Goal: Transaction & Acquisition: Obtain resource

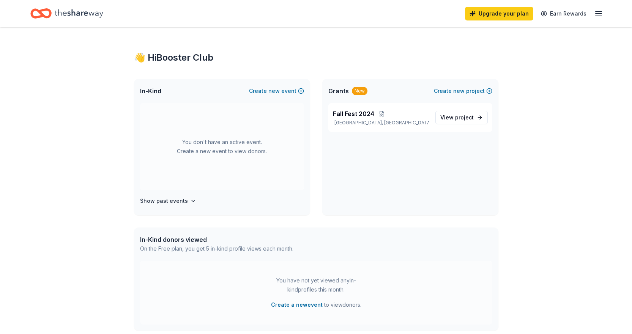
click at [69, 6] on icon "Home" at bounding box center [79, 14] width 49 height 16
click at [72, 13] on icon "Home" at bounding box center [79, 13] width 49 height 8
click at [39, 14] on icon "Home" at bounding box center [40, 14] width 21 height 18
click at [79, 16] on icon "Home" at bounding box center [79, 14] width 49 height 16
click at [82, 14] on icon "Home" at bounding box center [79, 13] width 49 height 8
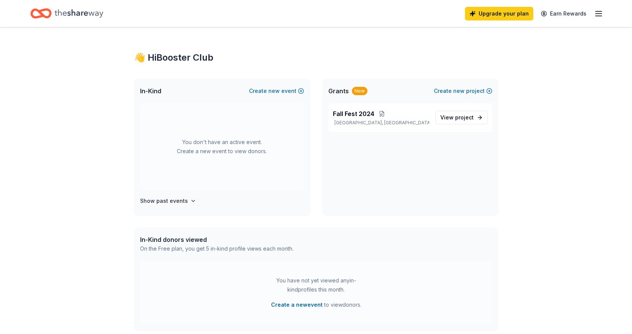
click at [82, 14] on icon "Home" at bounding box center [79, 13] width 49 height 8
click at [365, 118] on div "Fall Fest 2024 Los Angeles, CA" at bounding box center [381, 117] width 96 height 17
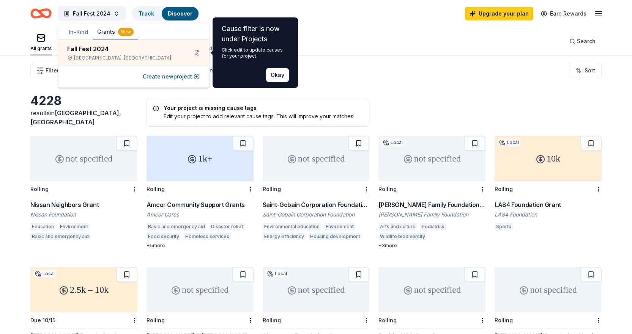
click at [279, 74] on button "Okay" at bounding box center [277, 75] width 23 height 14
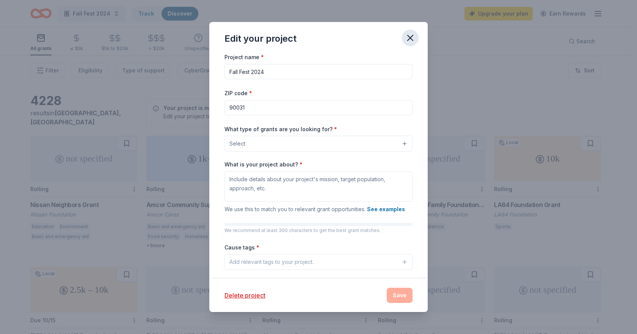
click at [411, 35] on icon "button" at bounding box center [410, 38] width 11 height 11
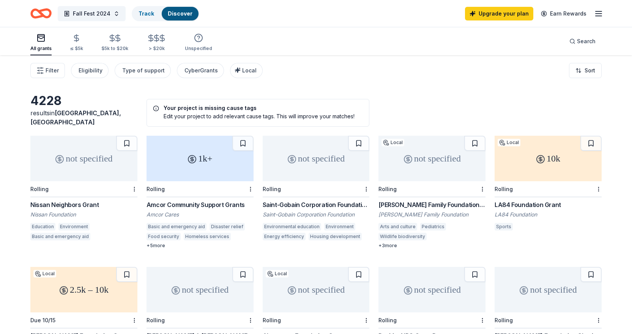
click at [38, 9] on icon "Home" at bounding box center [40, 14] width 21 height 18
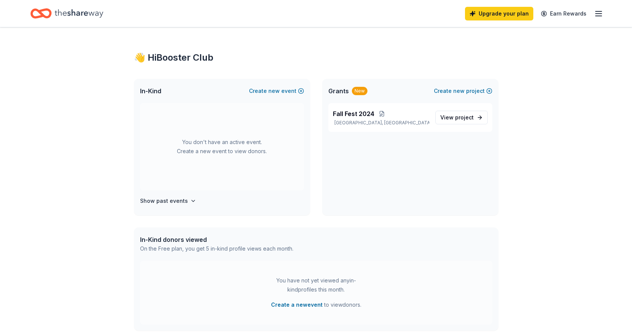
click at [152, 92] on span "In-Kind" at bounding box center [150, 90] width 21 height 9
click at [154, 90] on span "In-Kind" at bounding box center [150, 90] width 21 height 9
click at [223, 144] on div "You don't have an active event. Create a new event to view donors." at bounding box center [222, 146] width 164 height 87
click at [273, 91] on span "new" at bounding box center [273, 90] width 11 height 9
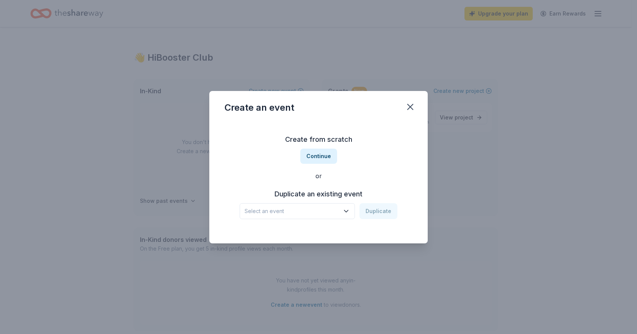
click at [108, 133] on div "Create an event Create from scratch Continue or Duplicate an existing event Sel…" at bounding box center [318, 167] width 637 height 334
click at [412, 108] on icon "button" at bounding box center [410, 106] width 5 height 5
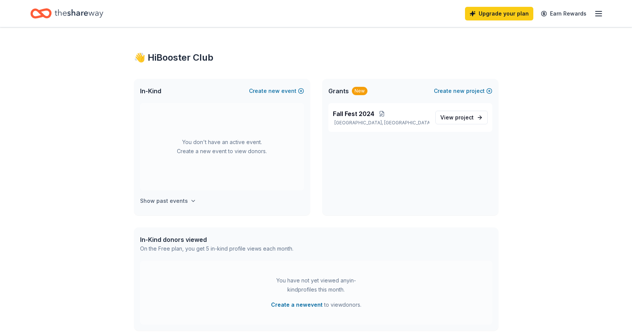
click at [190, 198] on icon "button" at bounding box center [193, 201] width 6 height 6
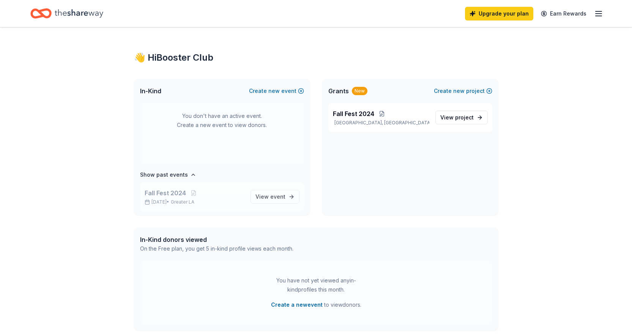
scroll to position [28, 0]
click at [162, 195] on span "Fall Fest 2024" at bounding box center [165, 191] width 41 height 9
click at [275, 200] on link "View event" at bounding box center [274, 195] width 49 height 14
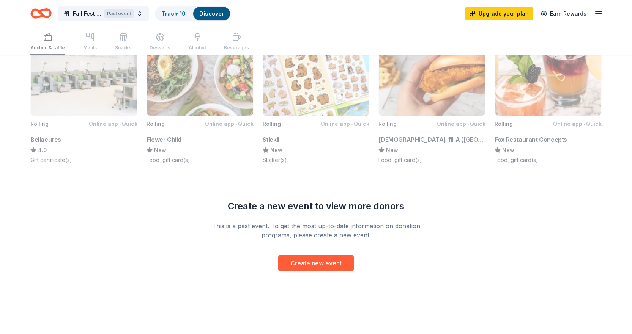
scroll to position [562, 0]
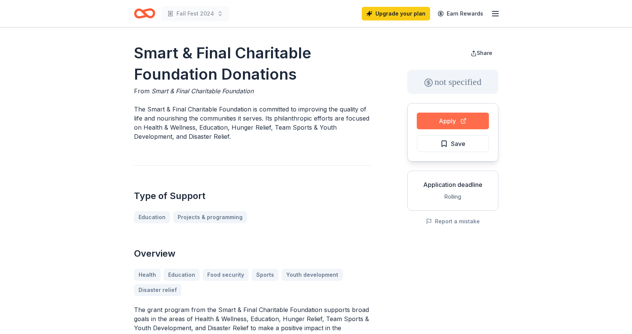
click at [461, 127] on button "Apply" at bounding box center [453, 121] width 72 height 17
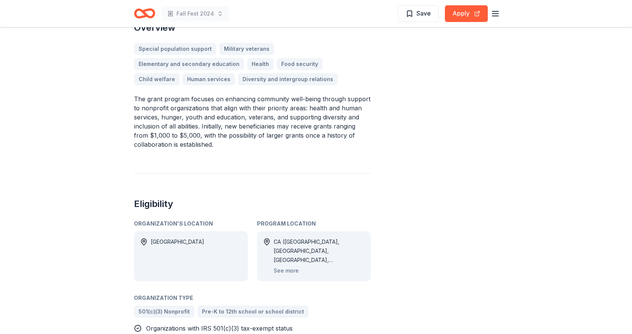
scroll to position [114, 0]
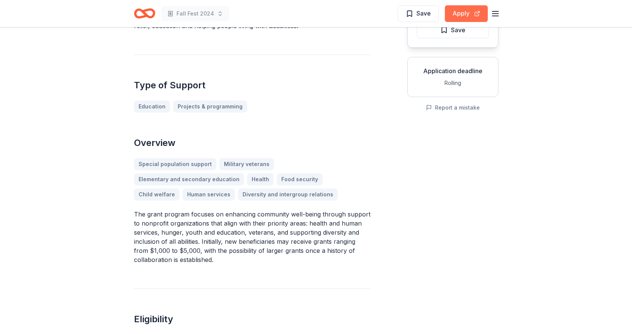
click at [466, 17] on button "Apply" at bounding box center [466, 13] width 43 height 17
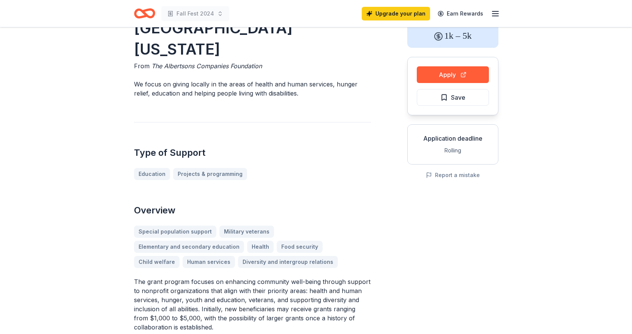
scroll to position [0, 0]
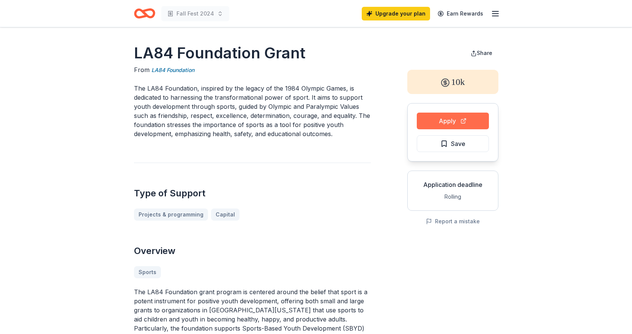
click at [442, 127] on button "Apply" at bounding box center [453, 121] width 72 height 17
